Goal: Download file/media

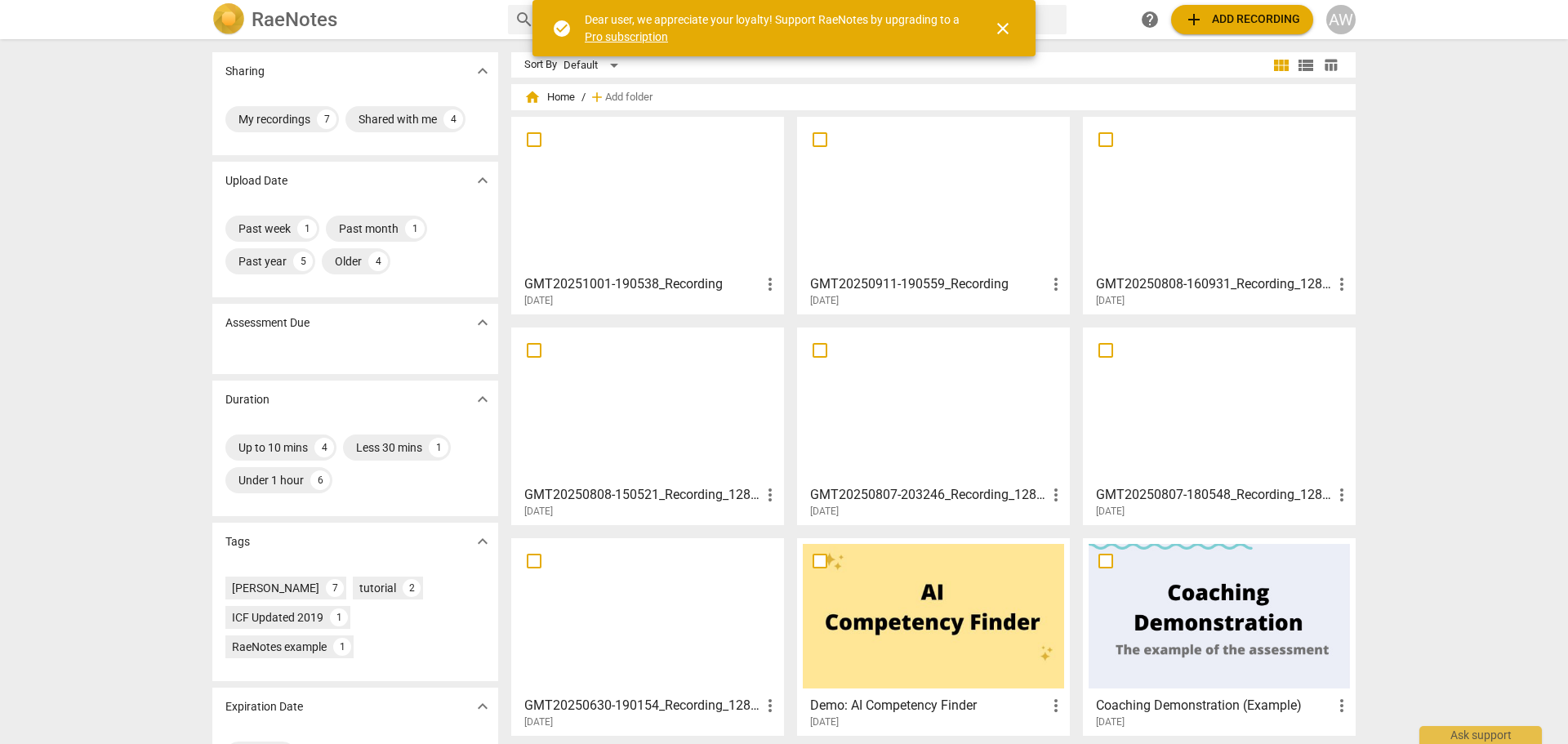
click at [912, 182] on div at bounding box center [934, 195] width 261 height 145
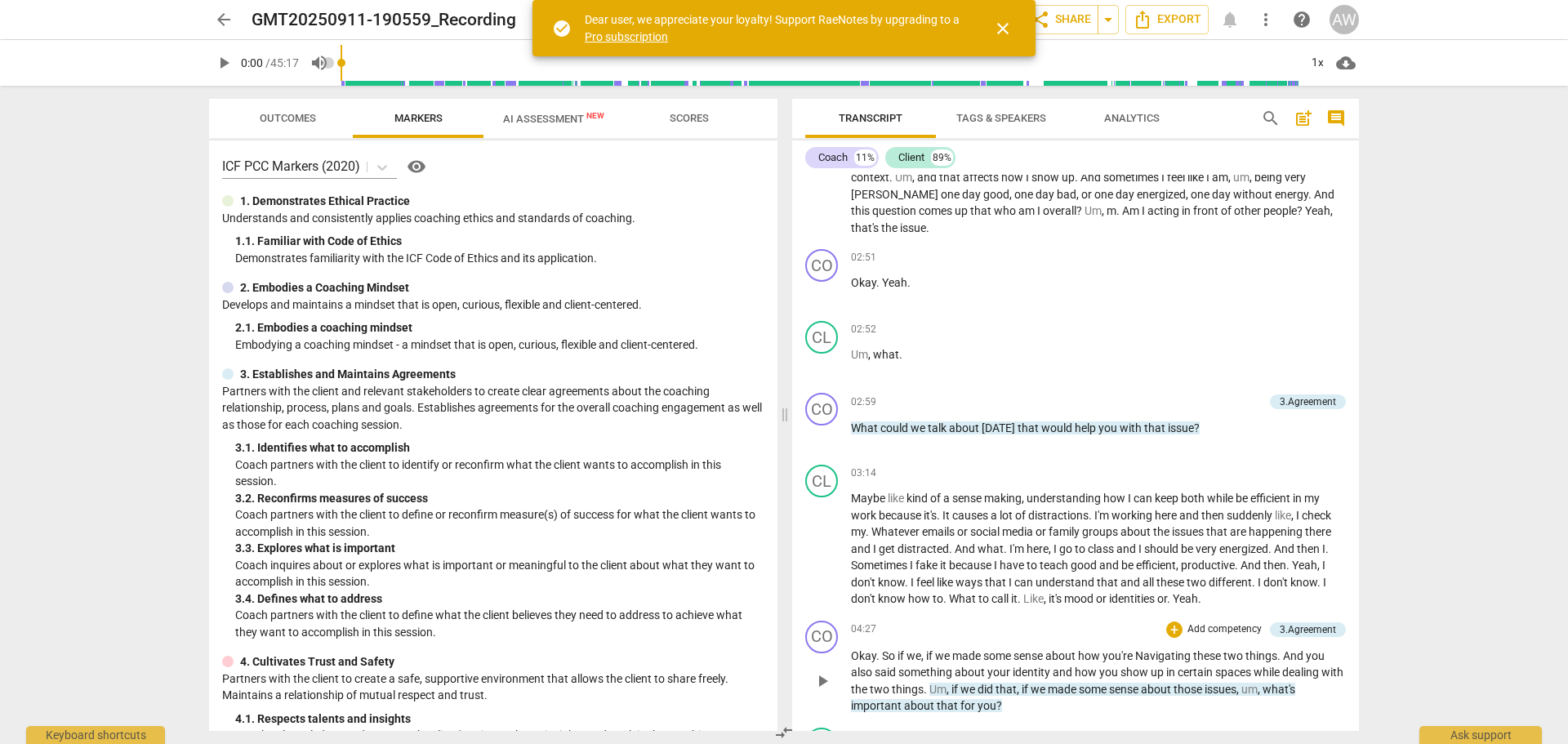
scroll to position [572, 0]
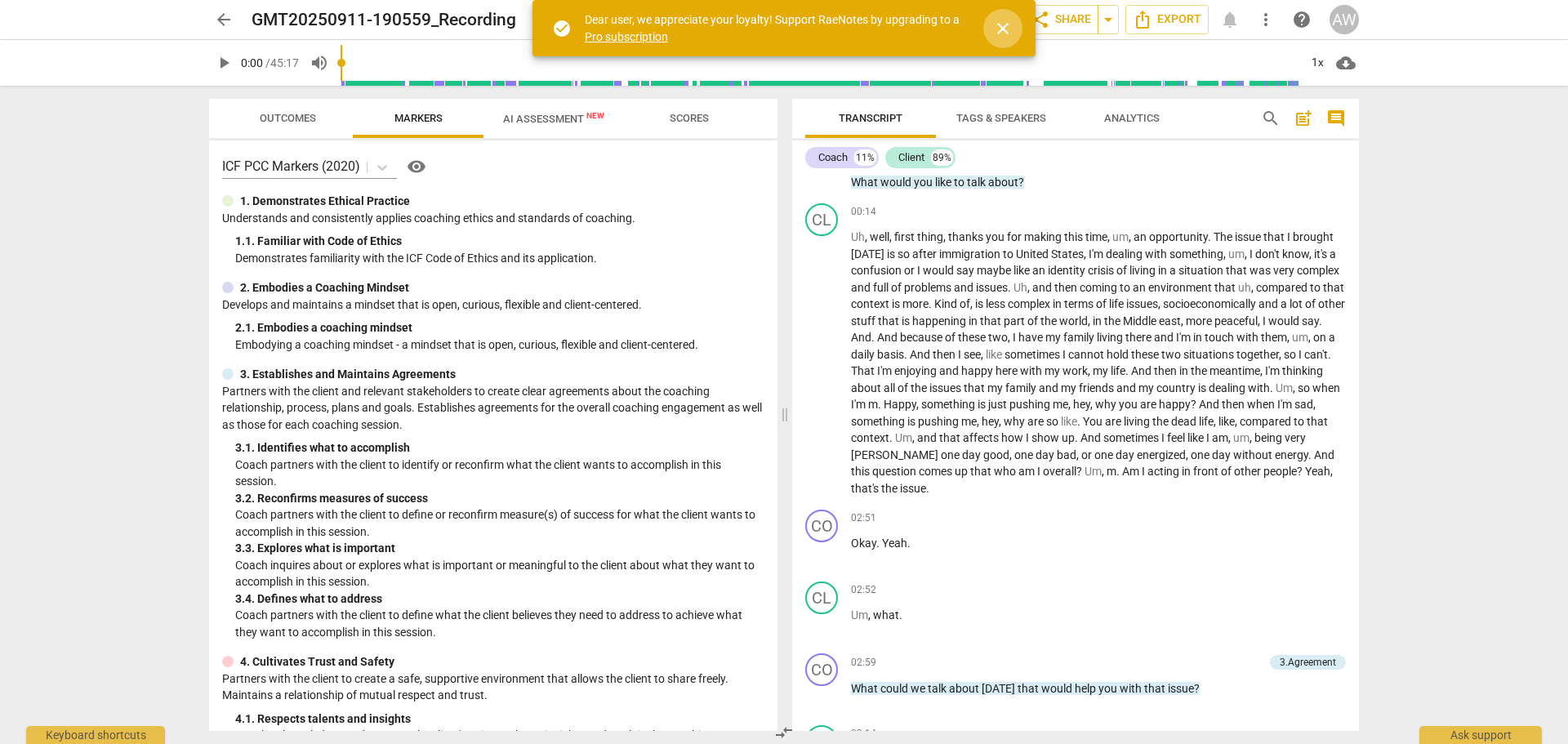
click at [1011, 32] on span "close" at bounding box center [1003, 29] width 20 height 20
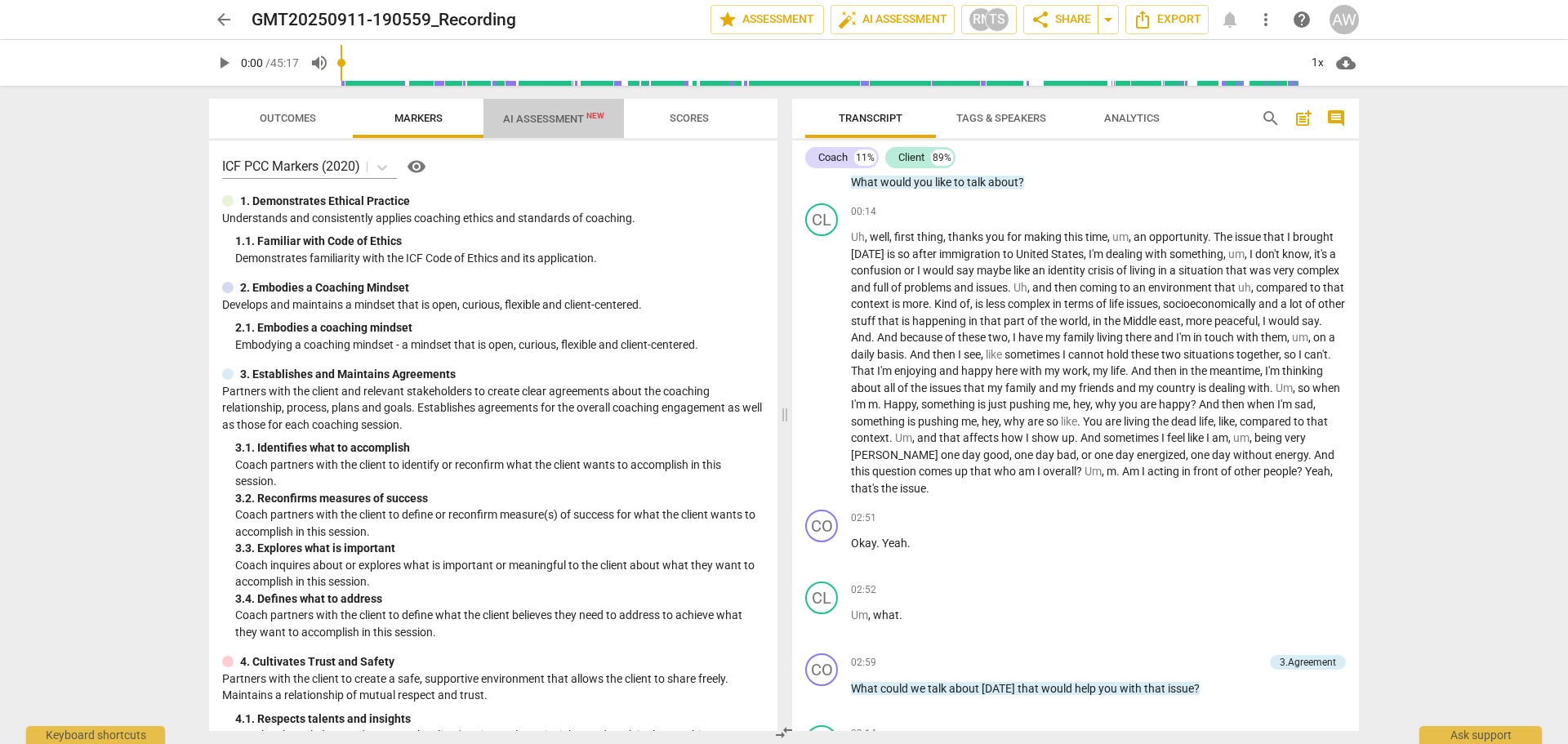
click at [549, 118] on span "AI Assessment New" at bounding box center [554, 118] width 101 height 12
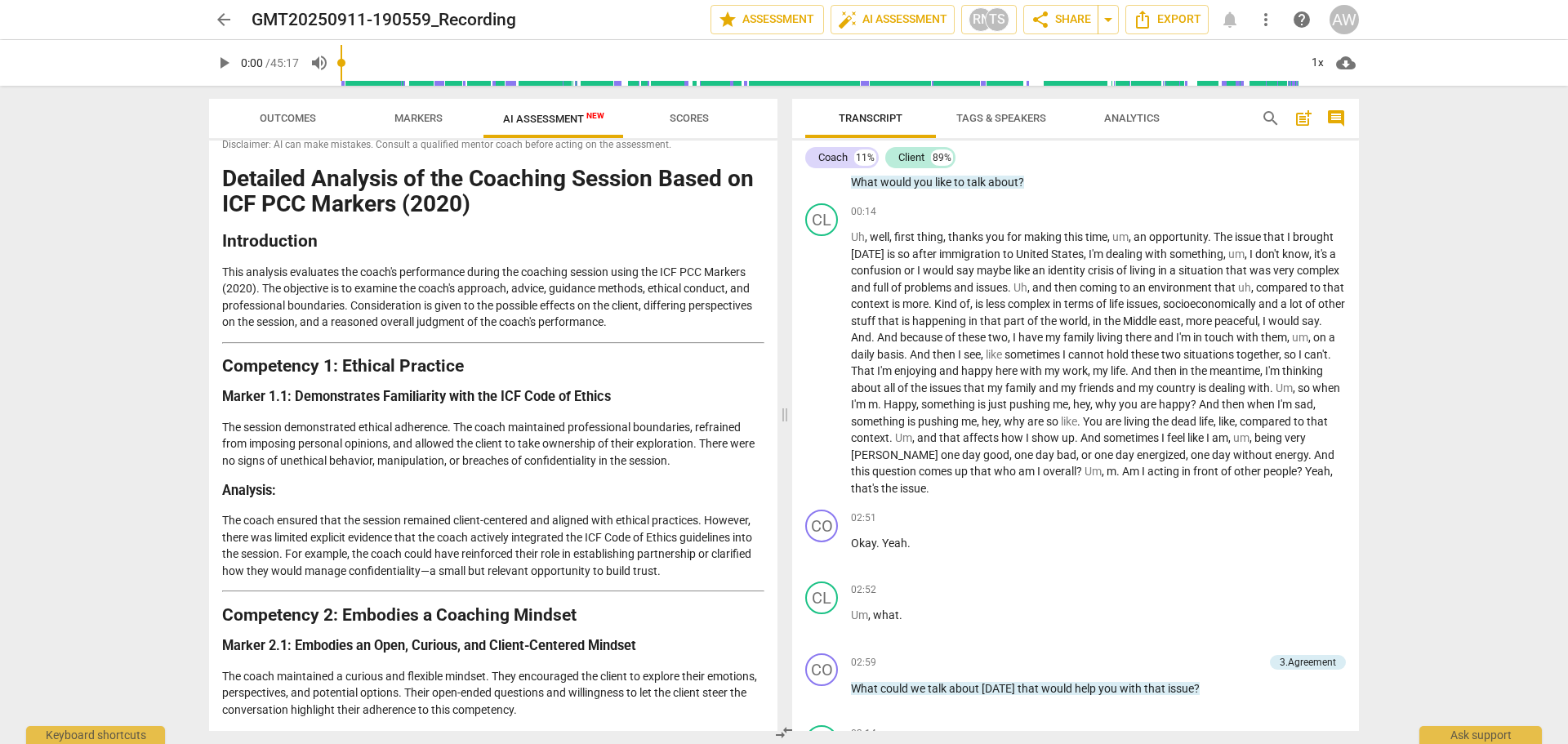
scroll to position [0, 0]
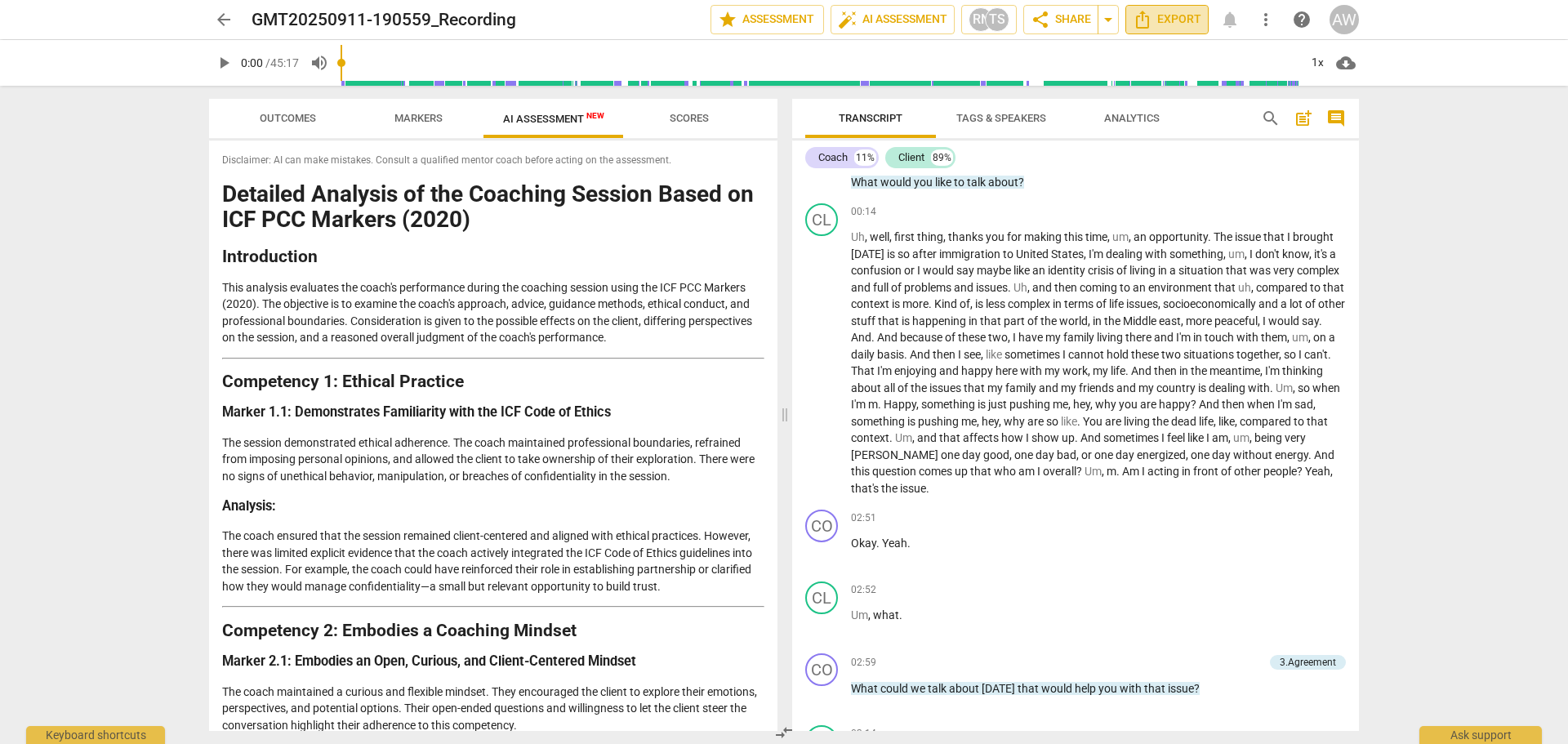
click at [1176, 16] on span "Export" at bounding box center [1167, 20] width 69 height 20
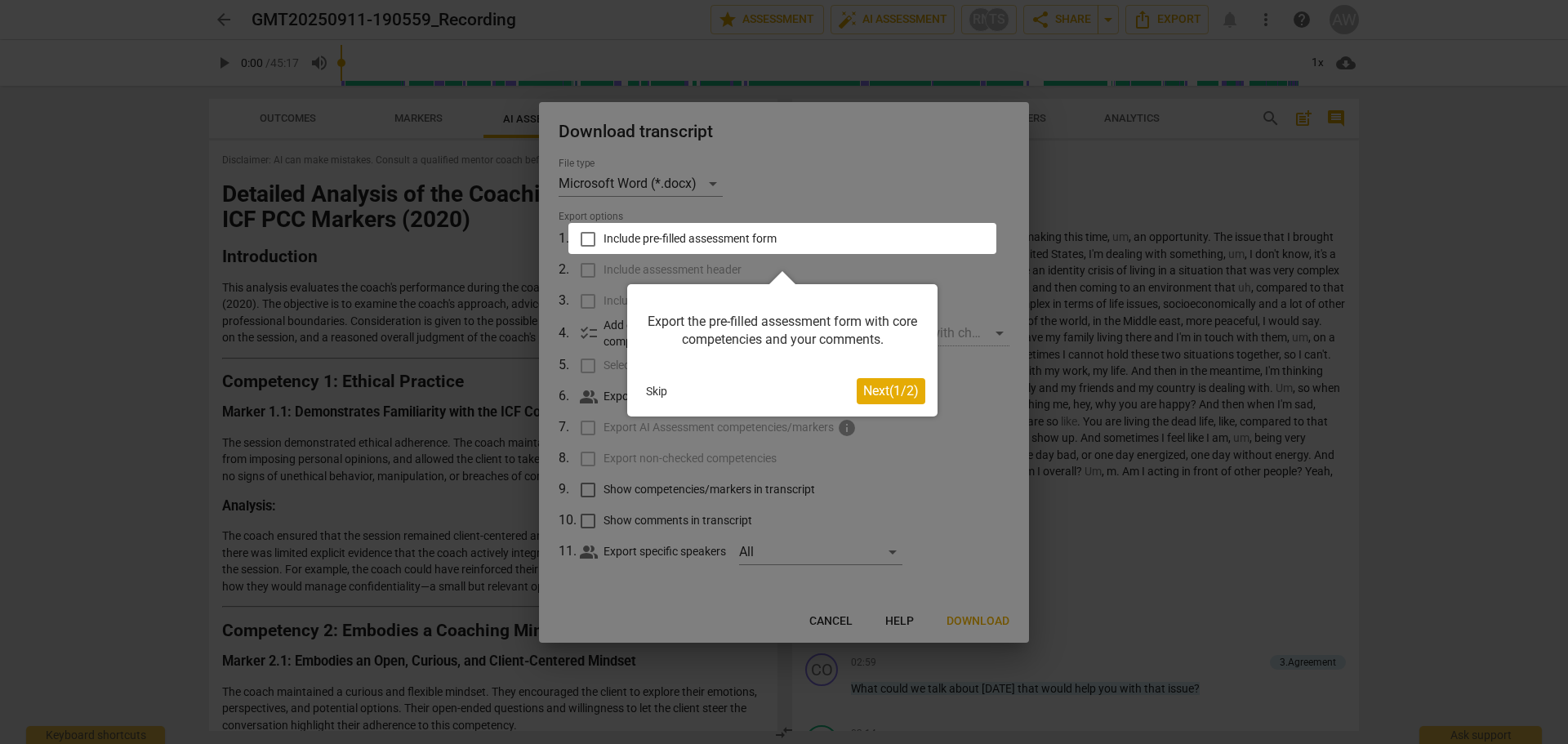
click at [649, 386] on button "Skip" at bounding box center [657, 391] width 34 height 25
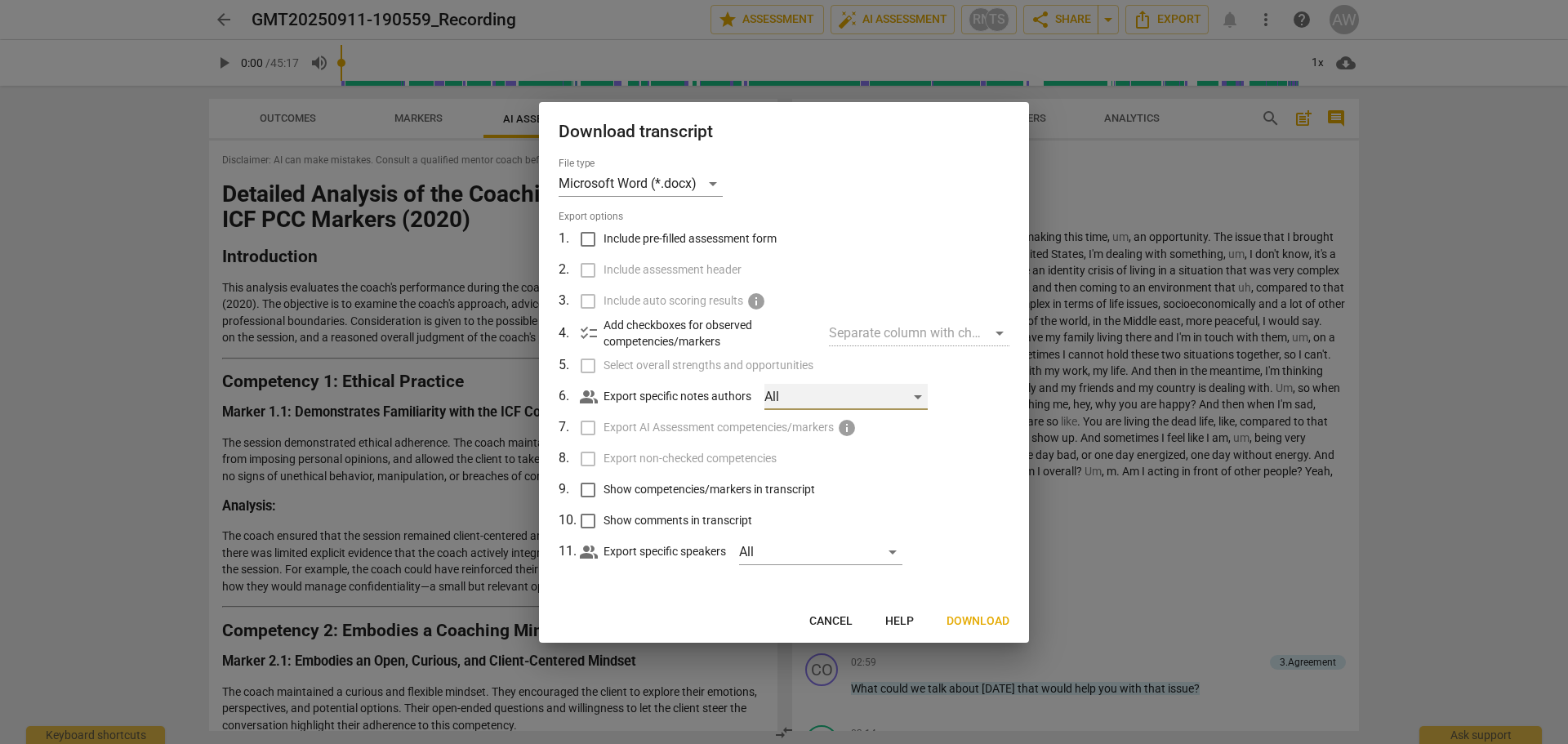
click at [908, 394] on div "All" at bounding box center [846, 397] width 163 height 26
click at [950, 399] on div at bounding box center [784, 372] width 1568 height 744
click at [911, 395] on div "All" at bounding box center [846, 397] width 163 height 26
click at [957, 421] on div at bounding box center [784, 372] width 1568 height 744
click at [581, 397] on span "people_alt" at bounding box center [589, 397] width 20 height 20
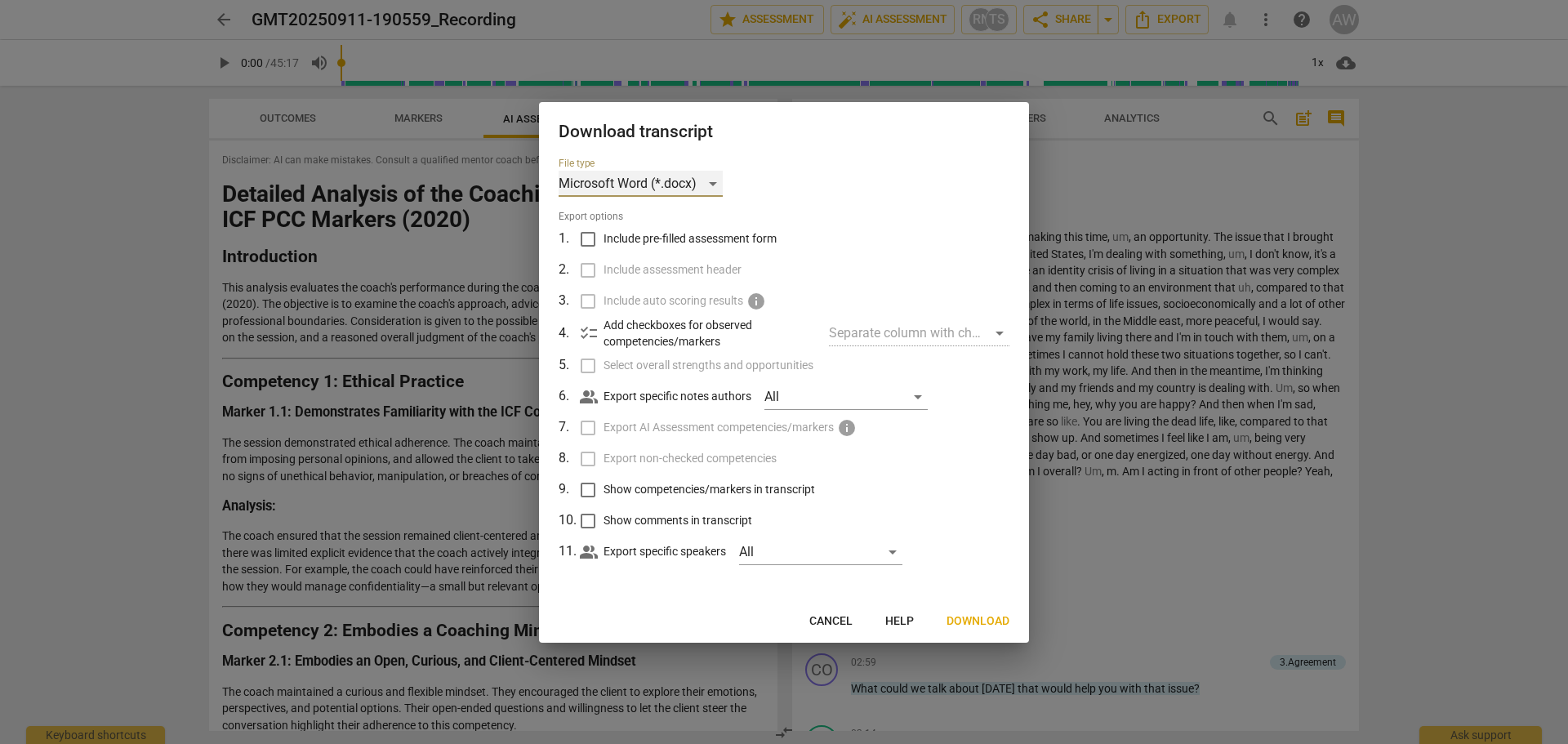
click at [715, 184] on div "Microsoft Word (*.docx)" at bounding box center [641, 184] width 164 height 26
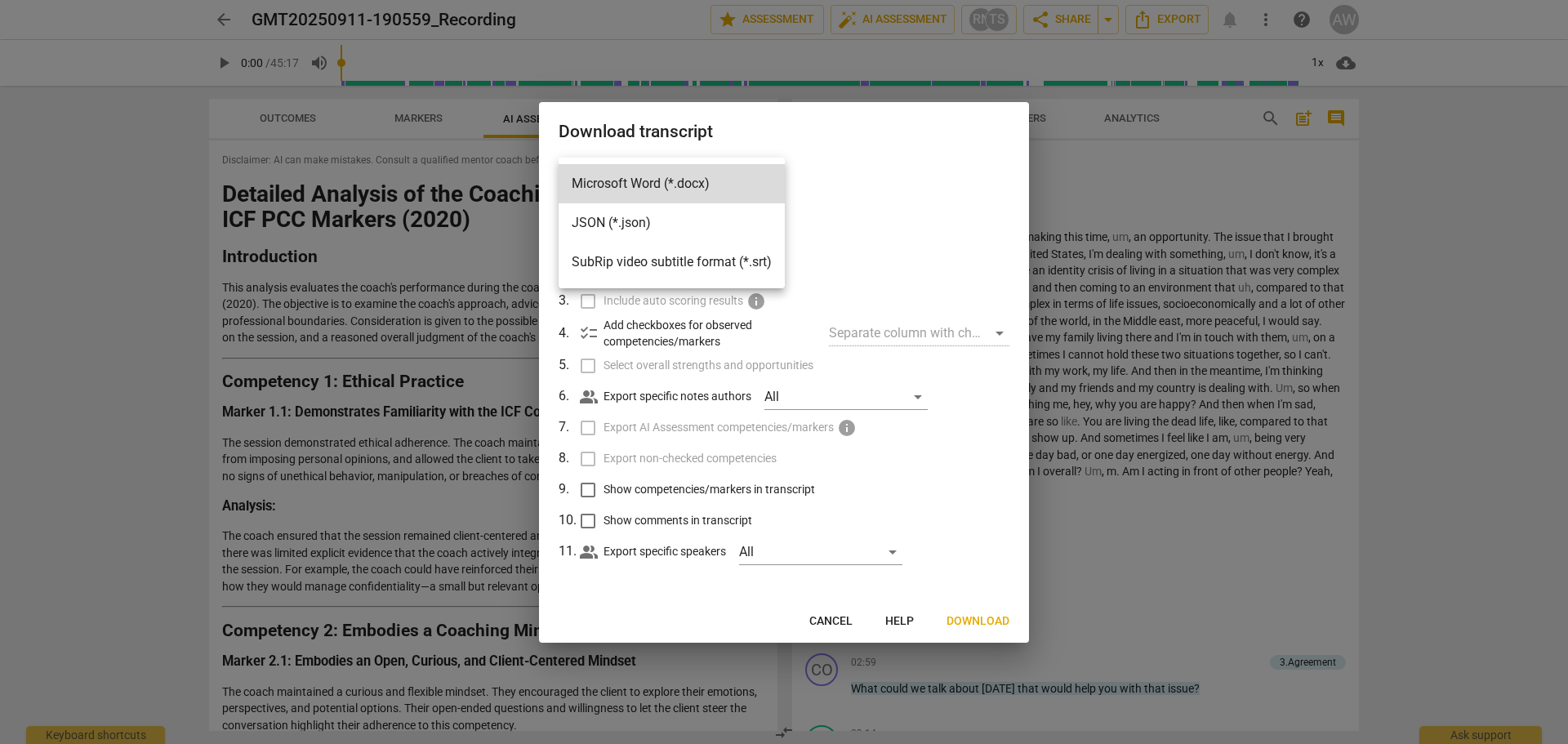
click at [715, 184] on li "Microsoft Word (*.docx)" at bounding box center [671, 184] width 226 height 39
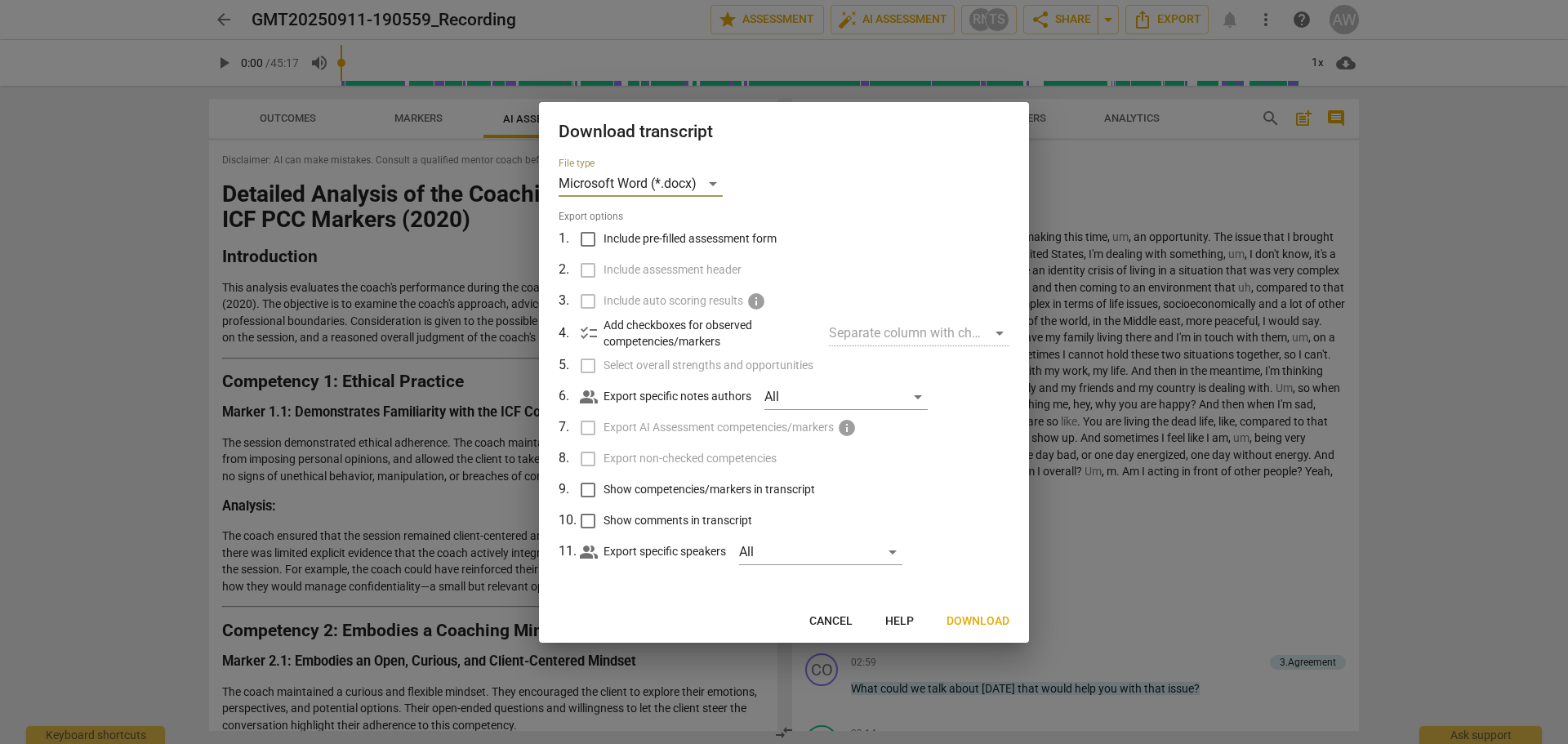
click at [990, 619] on span "Download" at bounding box center [978, 622] width 63 height 16
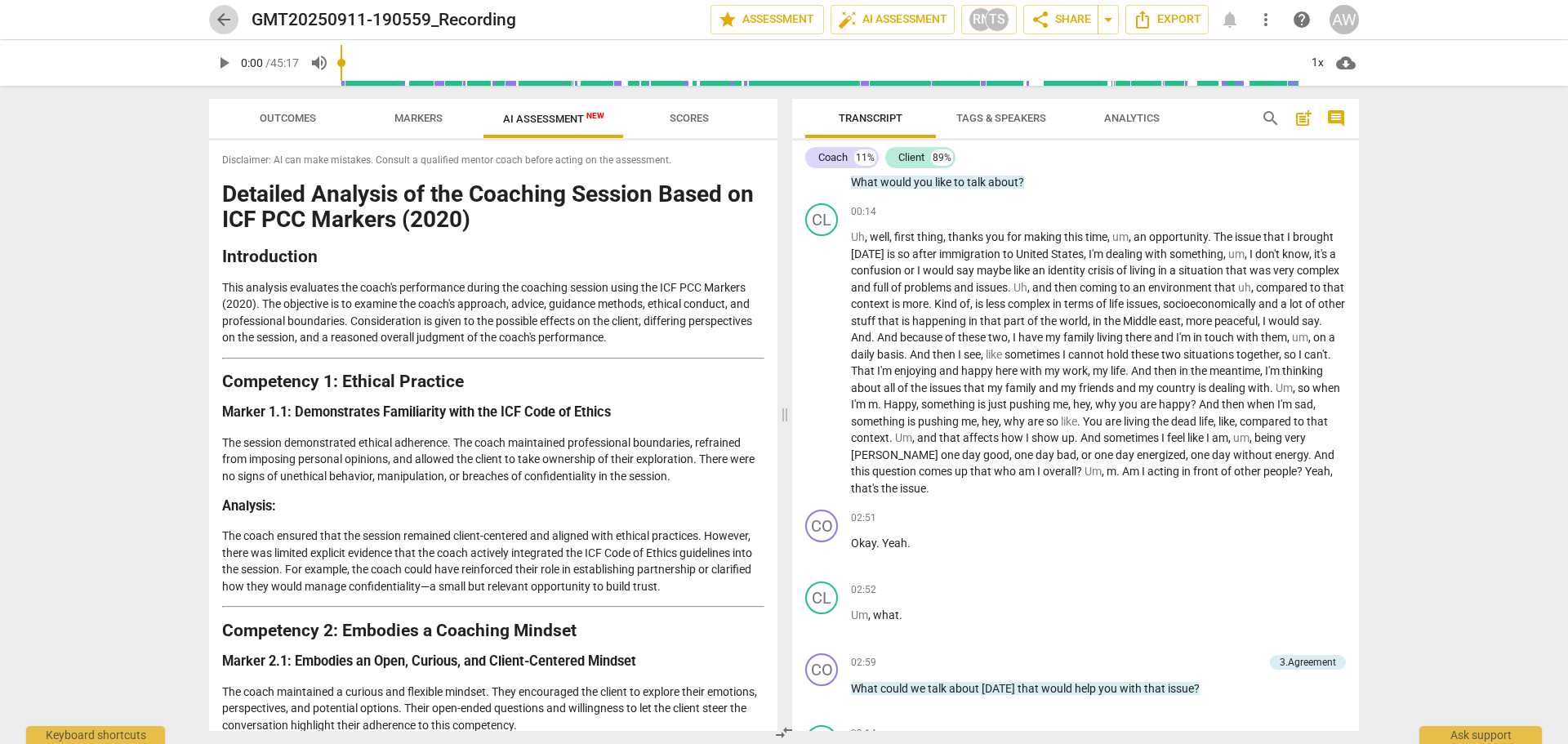
click at [226, 14] on span "arrow_back" at bounding box center [224, 20] width 20 height 20
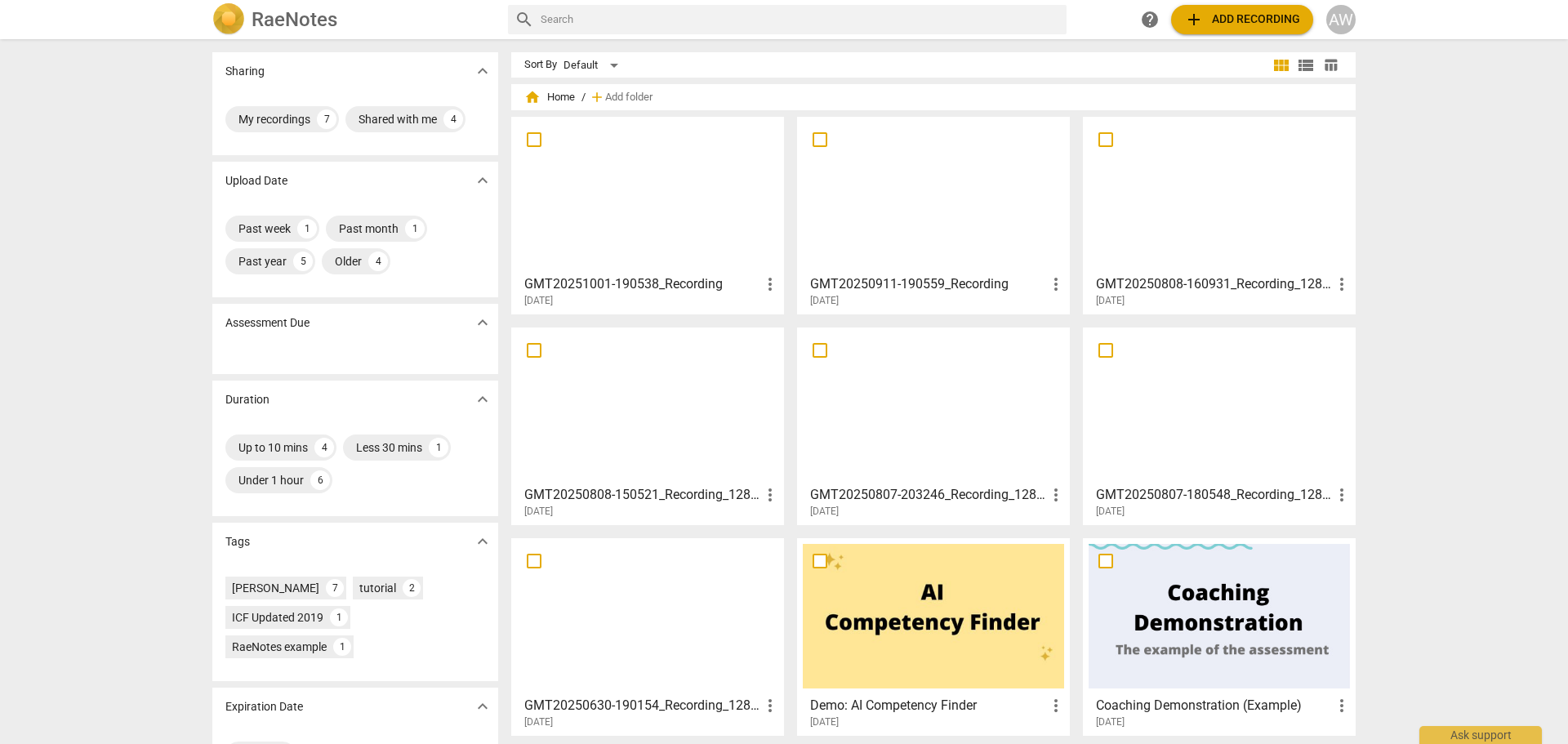
click at [645, 411] on div at bounding box center [648, 406] width 261 height 145
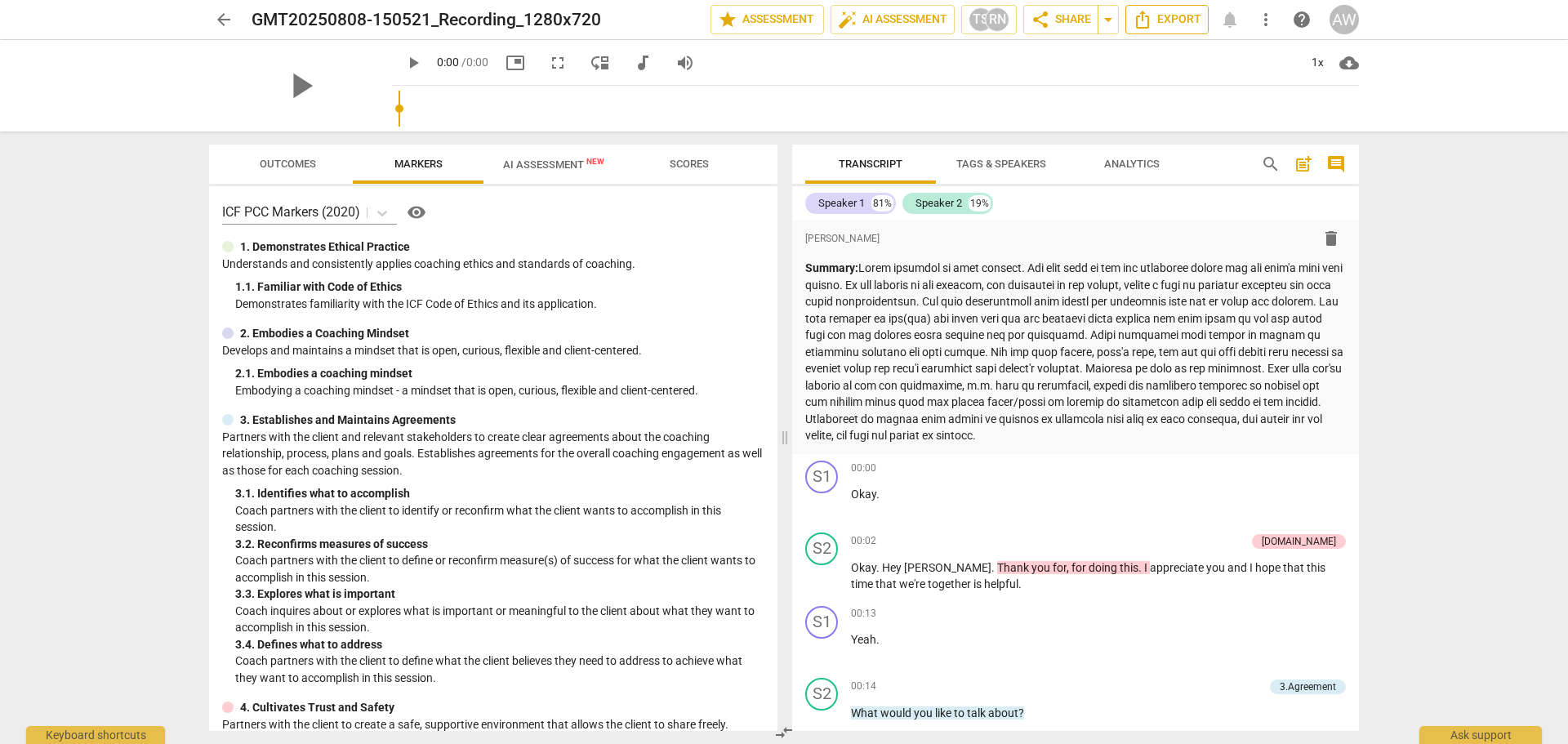
click at [1165, 12] on span "Export" at bounding box center [1167, 20] width 69 height 20
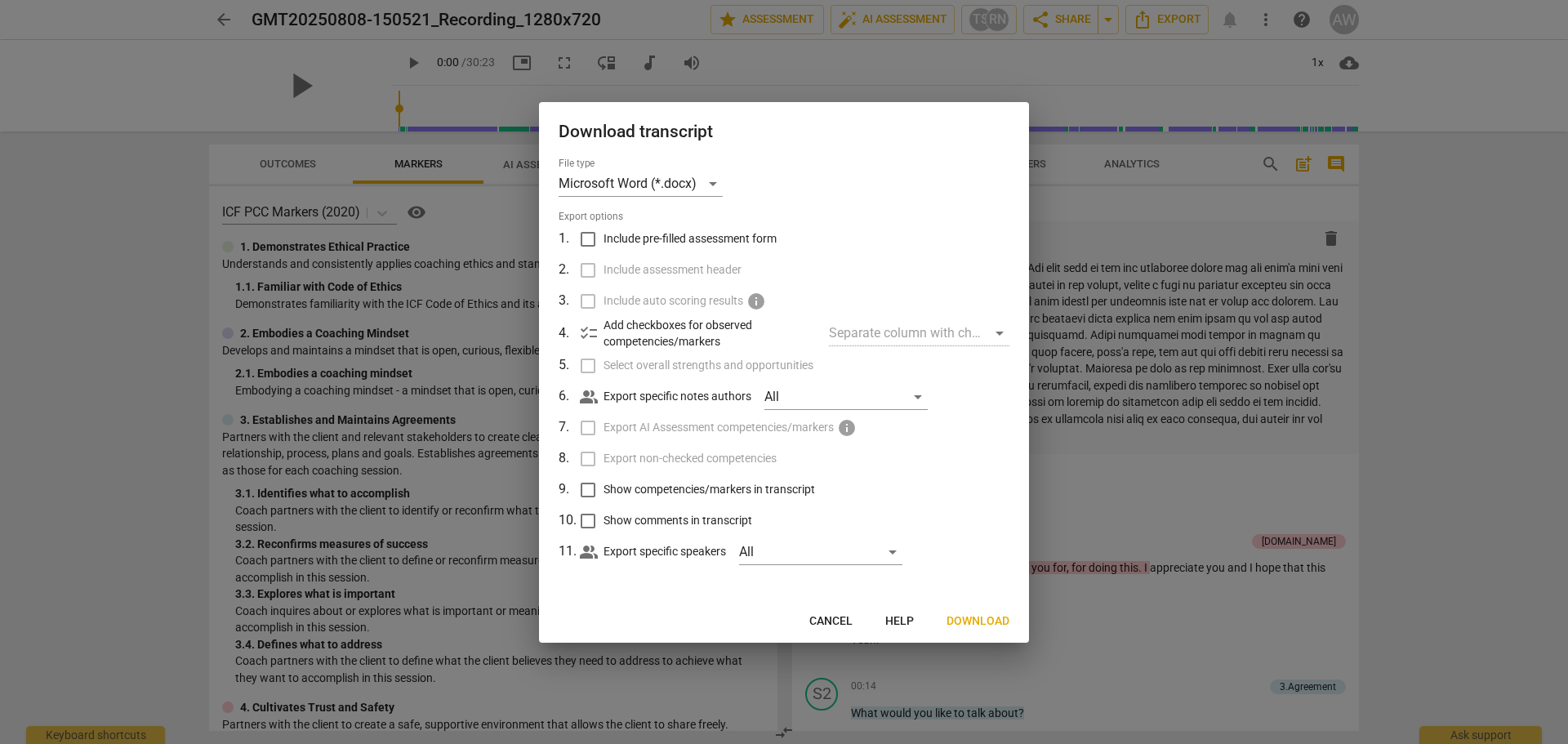
click at [981, 617] on span "Download" at bounding box center [978, 622] width 63 height 16
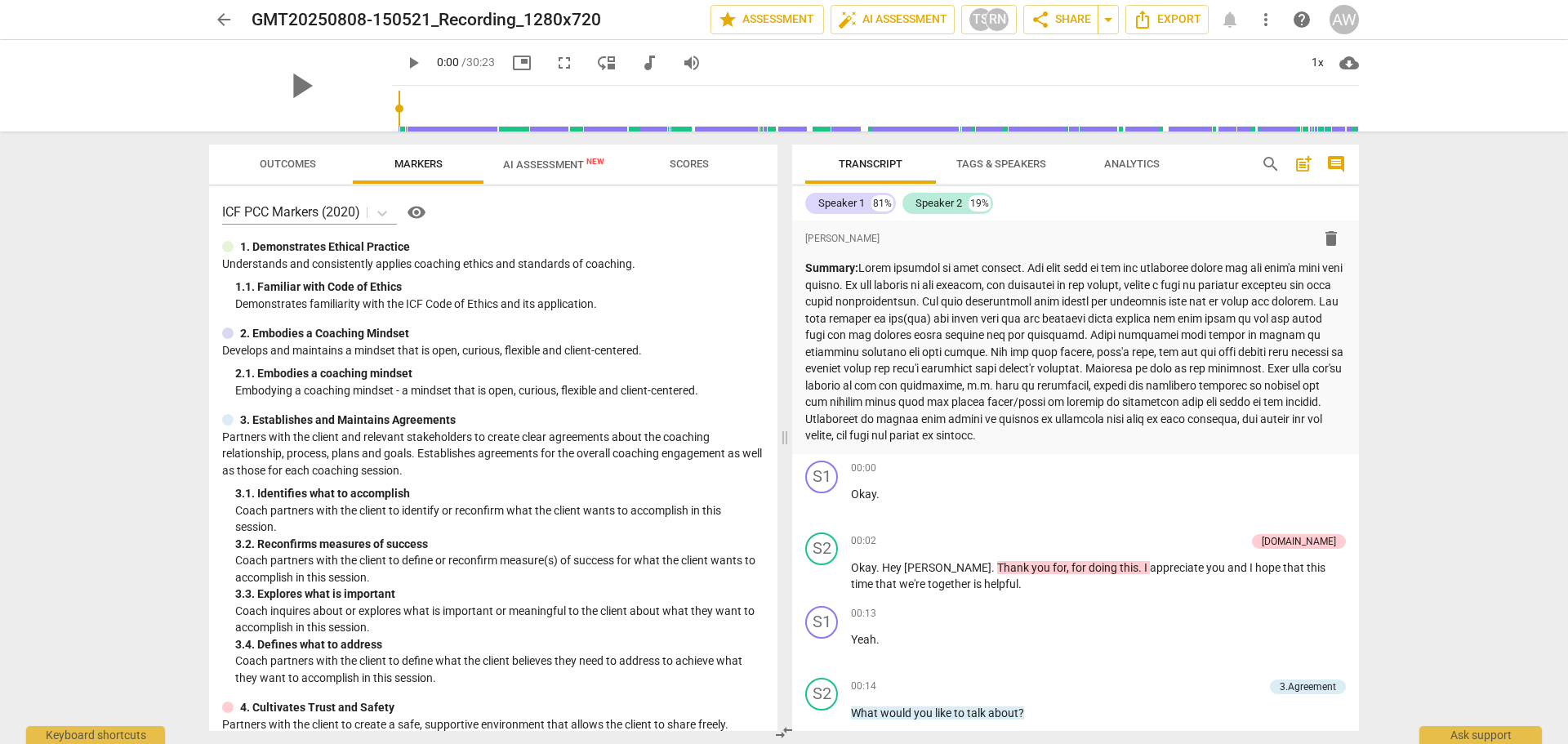
click at [1003, 164] on span "Tags & Speakers" at bounding box center [1001, 163] width 90 height 12
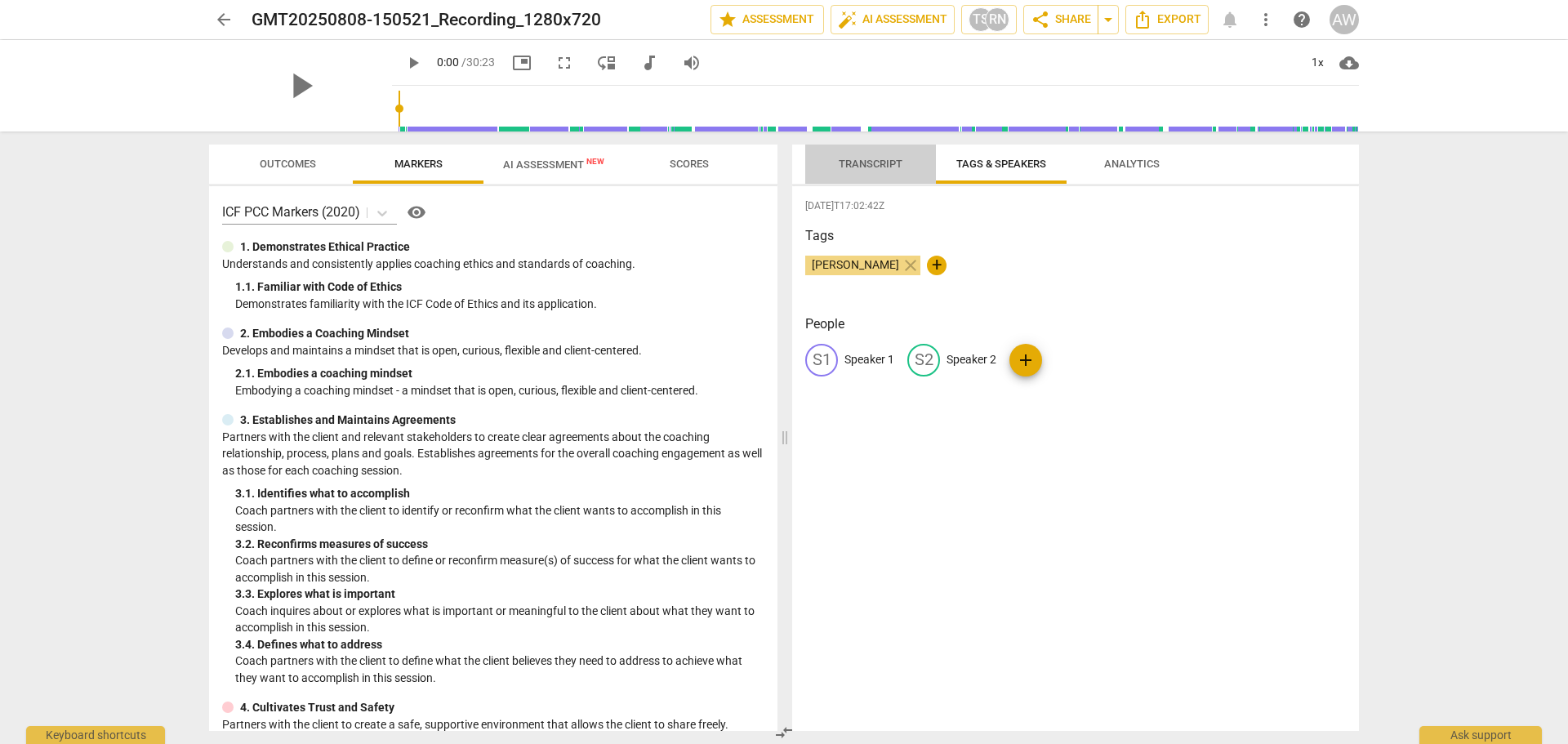
click at [892, 161] on span "Transcript" at bounding box center [871, 163] width 64 height 12
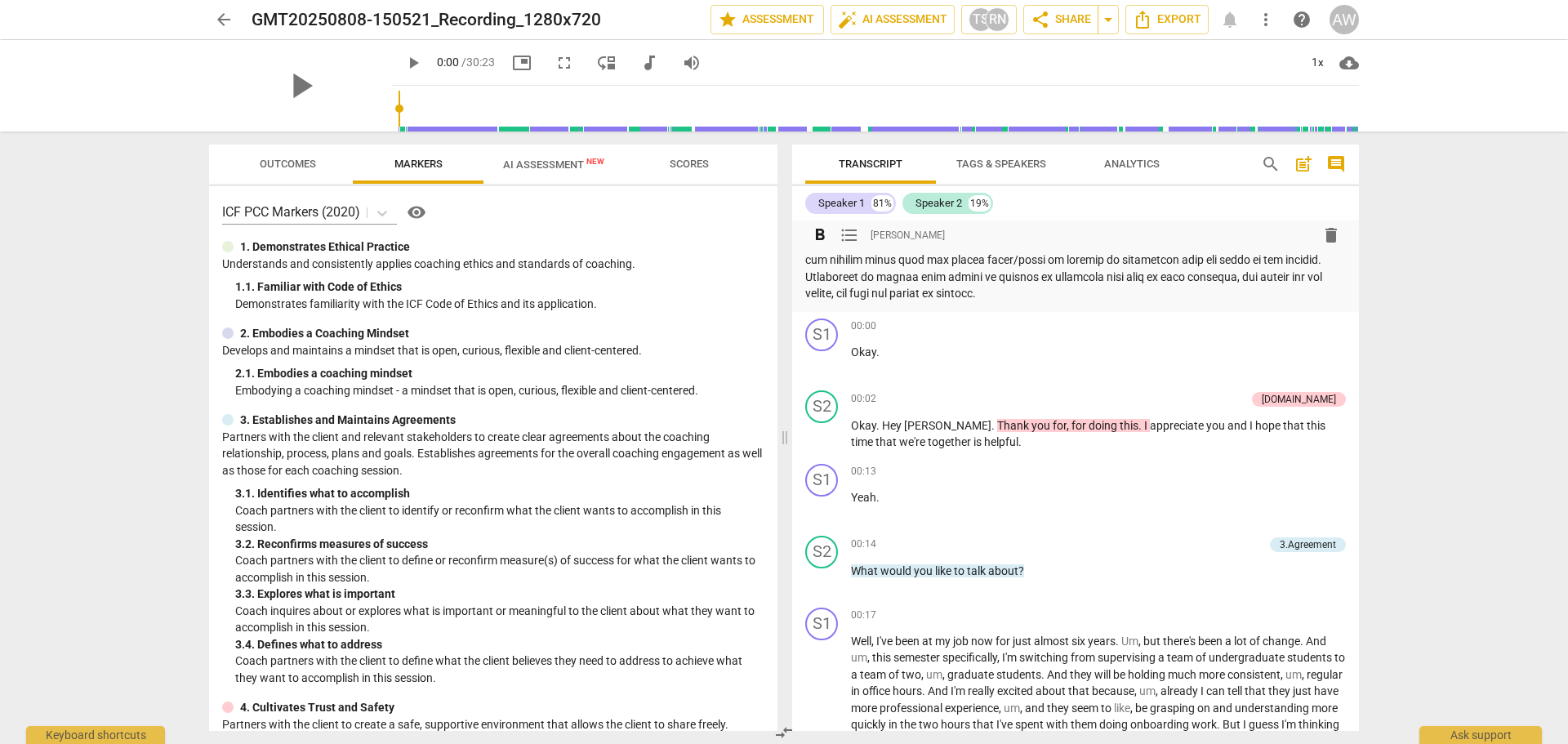
scroll to position [81, 0]
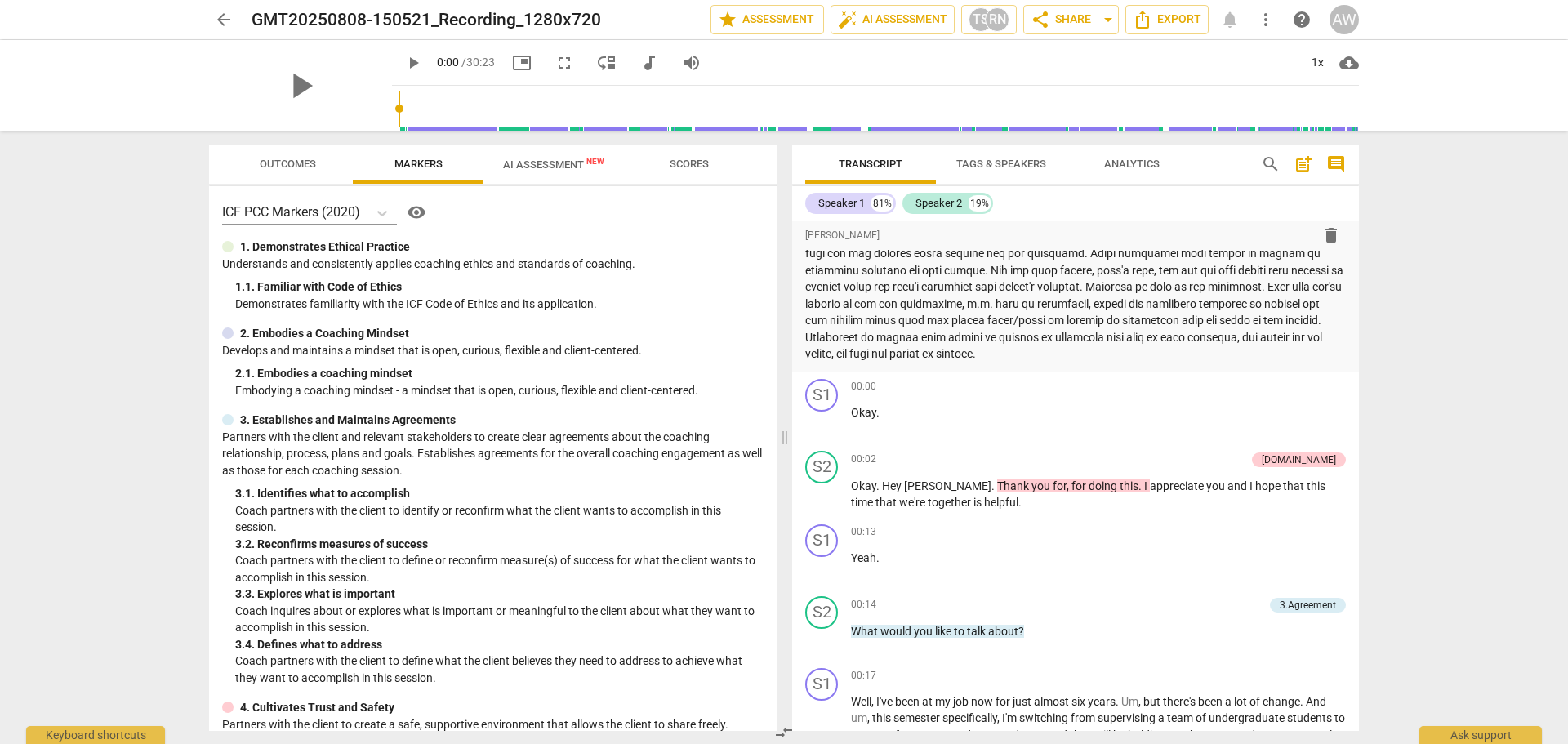
click at [1015, 162] on span "Tags & Speakers" at bounding box center [1001, 163] width 90 height 12
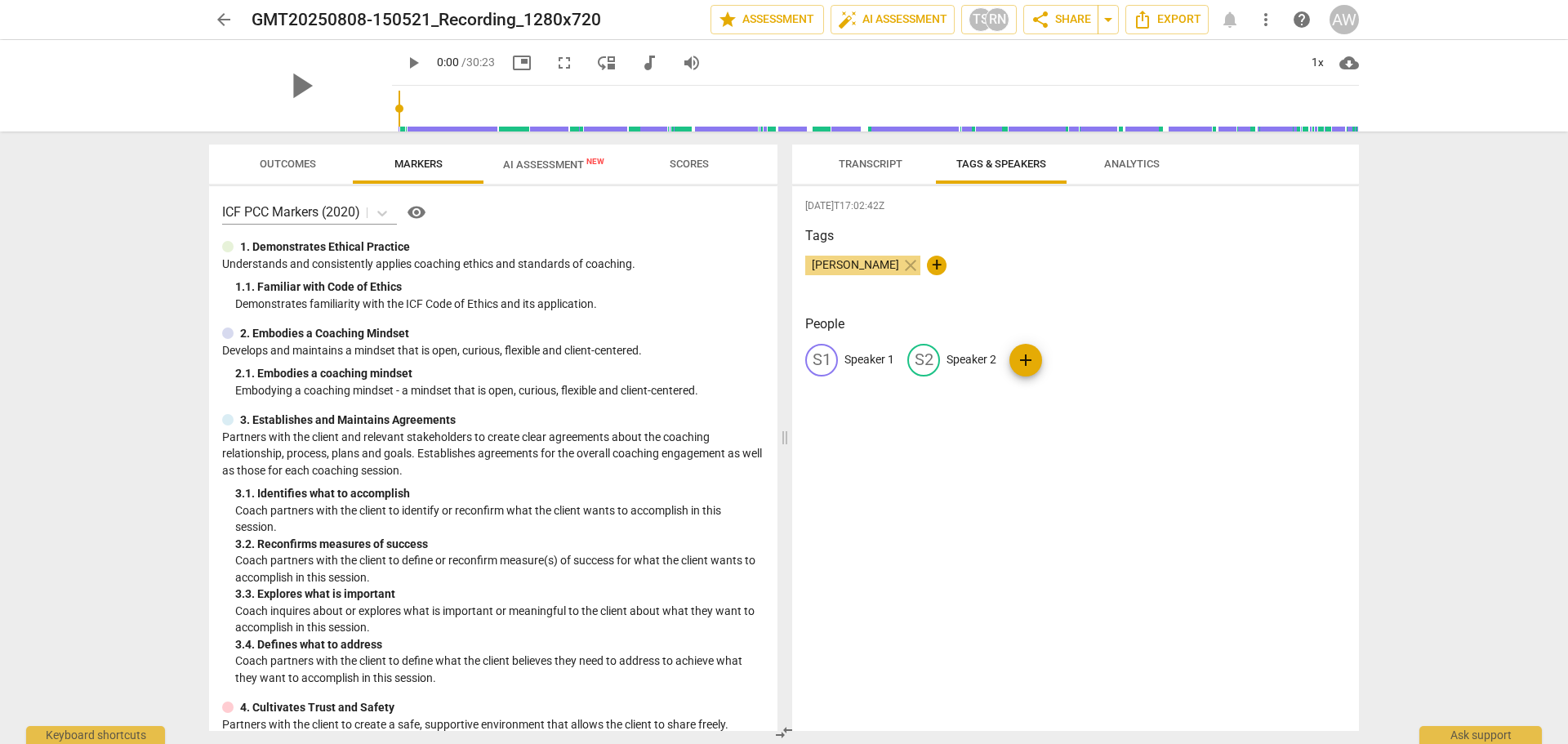
click at [930, 363] on div "S2" at bounding box center [924, 361] width 33 height 33
type input "Coach"
click at [865, 356] on p "Speaker 1" at bounding box center [869, 360] width 50 height 17
type input "Client"
click at [898, 448] on div "[DATE]T17:02:42Z Tags [PERSON_NAME] close + People edit Client delete CO Coach …" at bounding box center [1076, 458] width 567 height 544
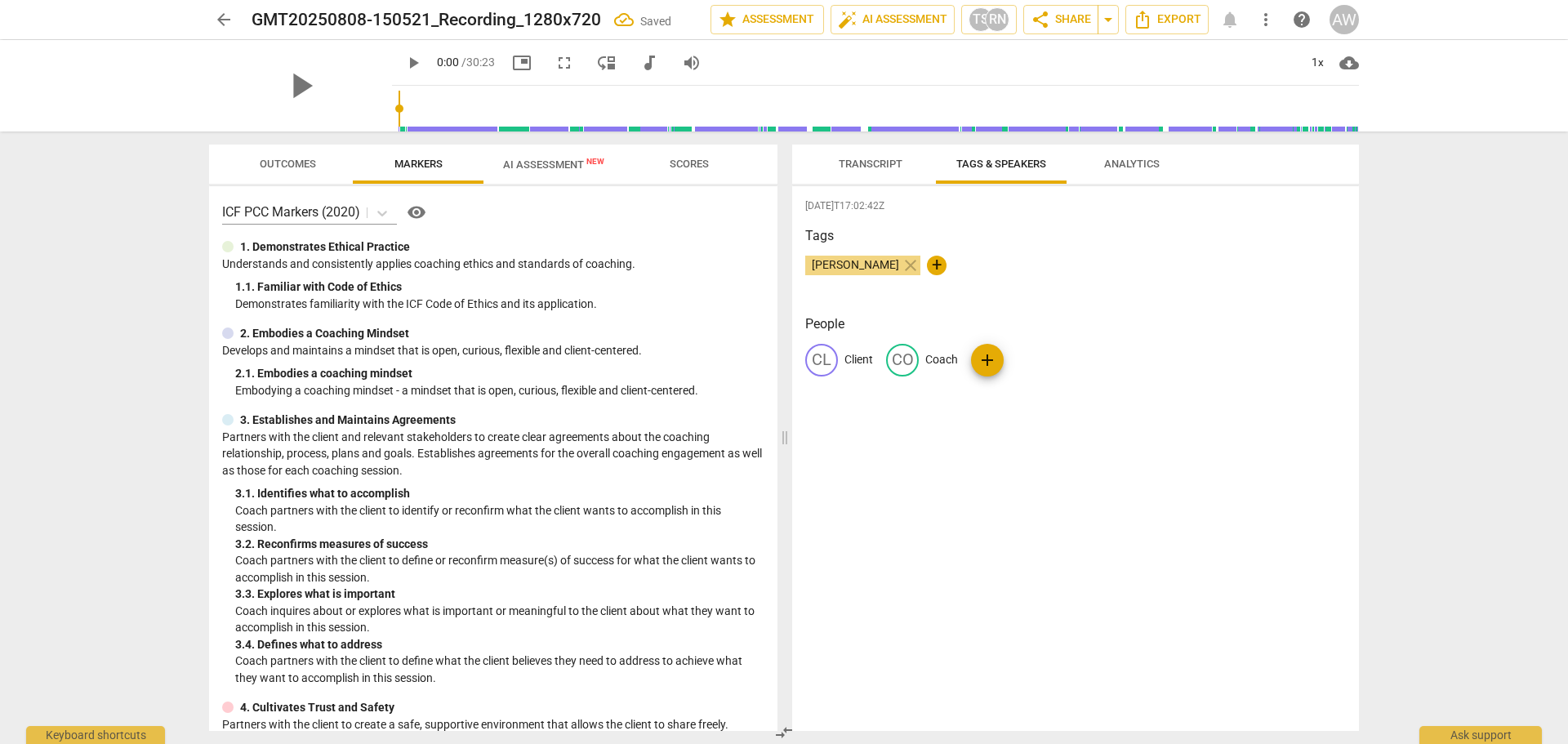
click at [887, 158] on span "Transcript" at bounding box center [871, 163] width 64 height 12
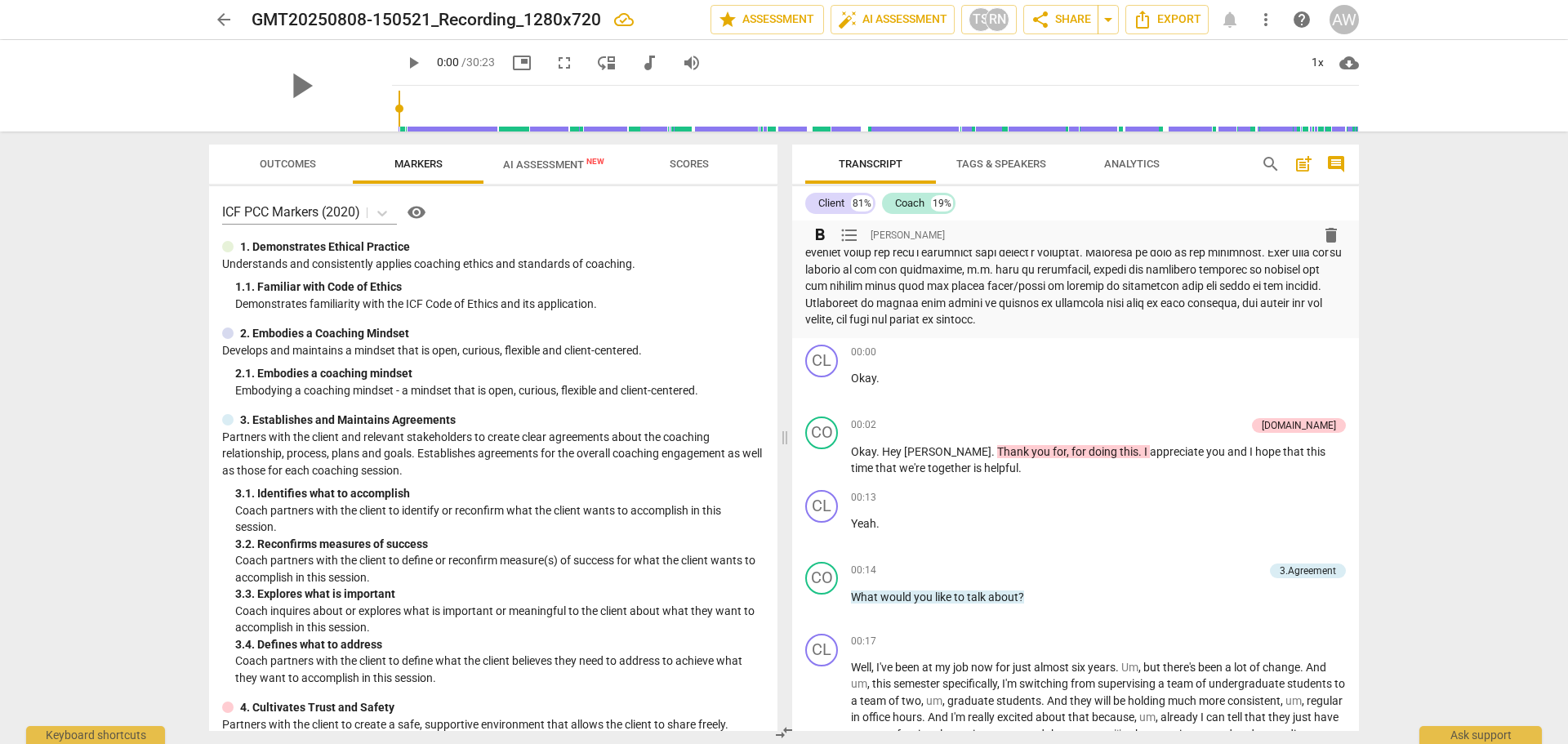
scroll to position [0, 0]
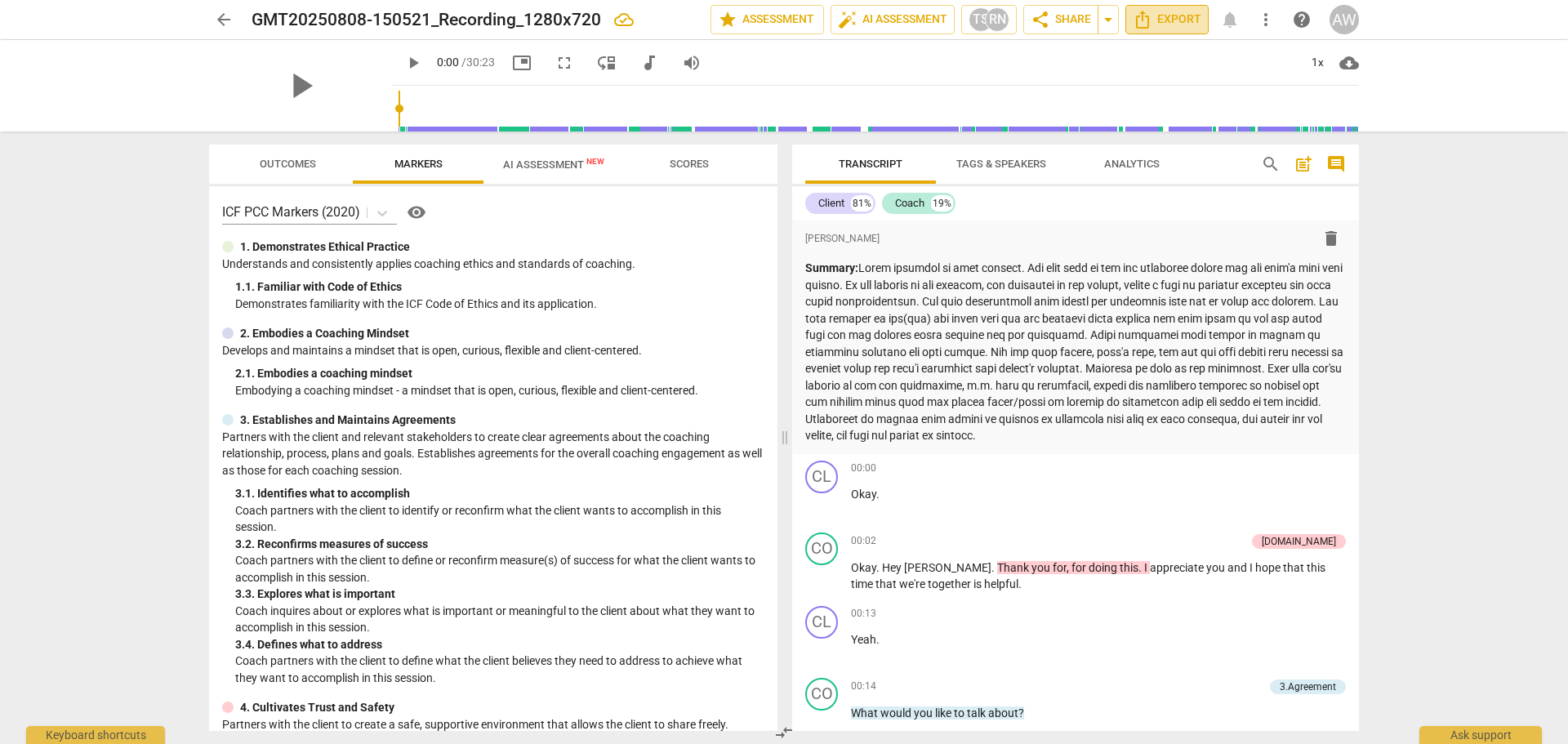
click at [1179, 17] on span "Export" at bounding box center [1167, 20] width 69 height 20
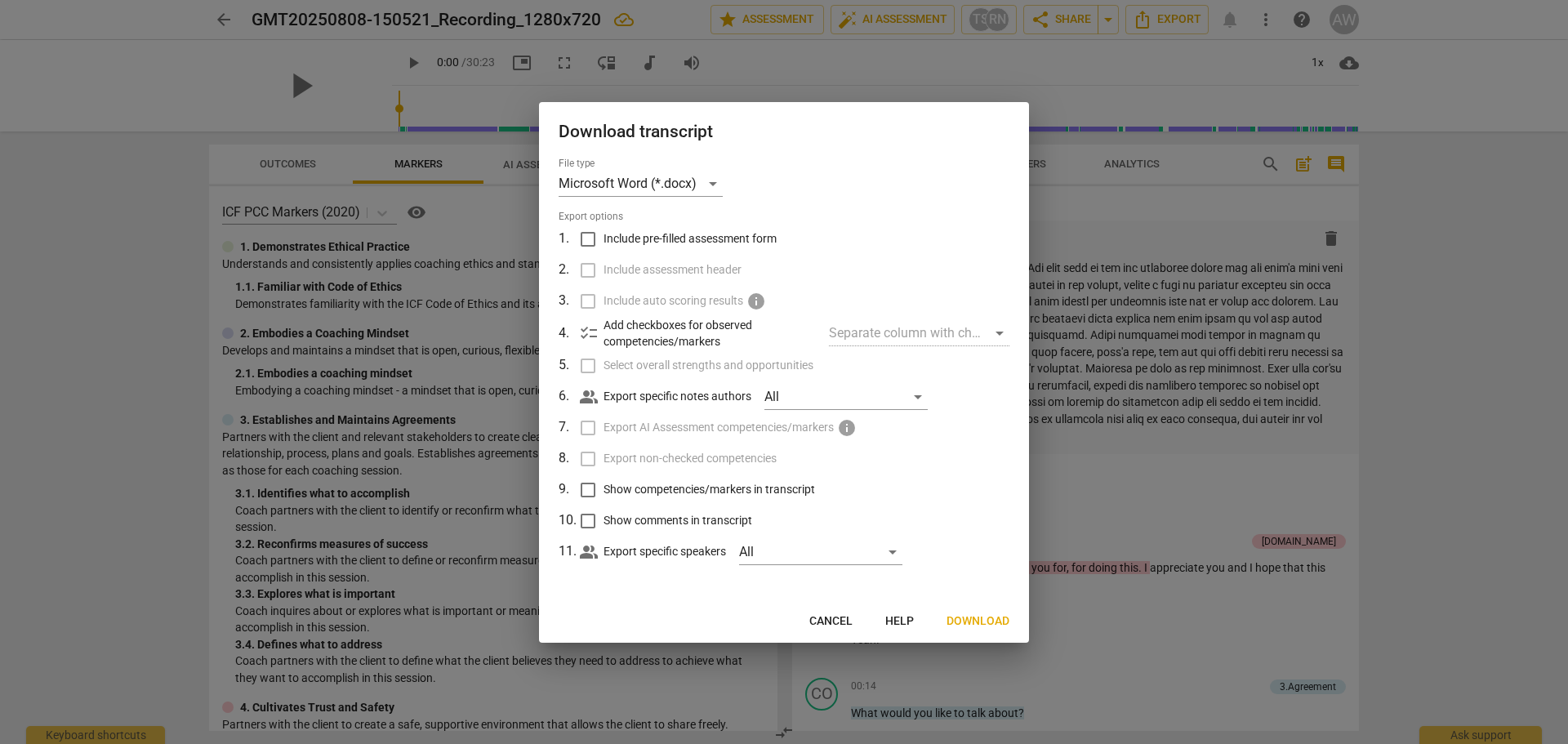
click at [976, 609] on button "Download" at bounding box center [978, 622] width 89 height 30
